Goal: Find contact information: Obtain details needed to contact an individual or organization

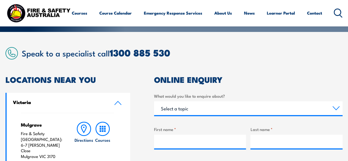
scroll to position [111, 0]
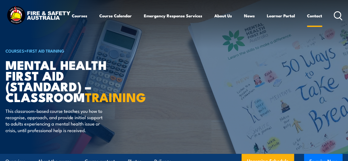
click at [307, 22] on link "Contact" at bounding box center [314, 15] width 15 height 13
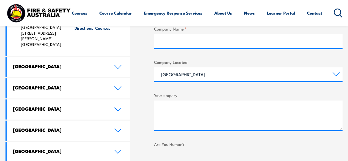
scroll to position [283, 0]
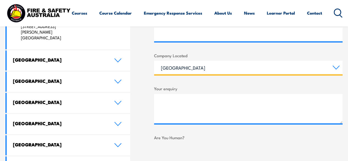
click at [336, 68] on select "Queensland New South Wales Australian Capital Territory Victoria South Australi…" at bounding box center [248, 68] width 188 height 14
select select "[GEOGRAPHIC_DATA]"
click at [154, 61] on select "Queensland New South Wales Australian Capital Territory Victoria South Australi…" at bounding box center [248, 68] width 188 height 14
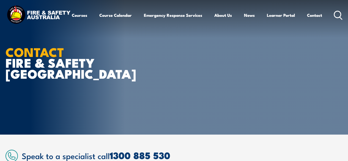
scroll to position [0, 0]
